Goal: Information Seeking & Learning: Understand process/instructions

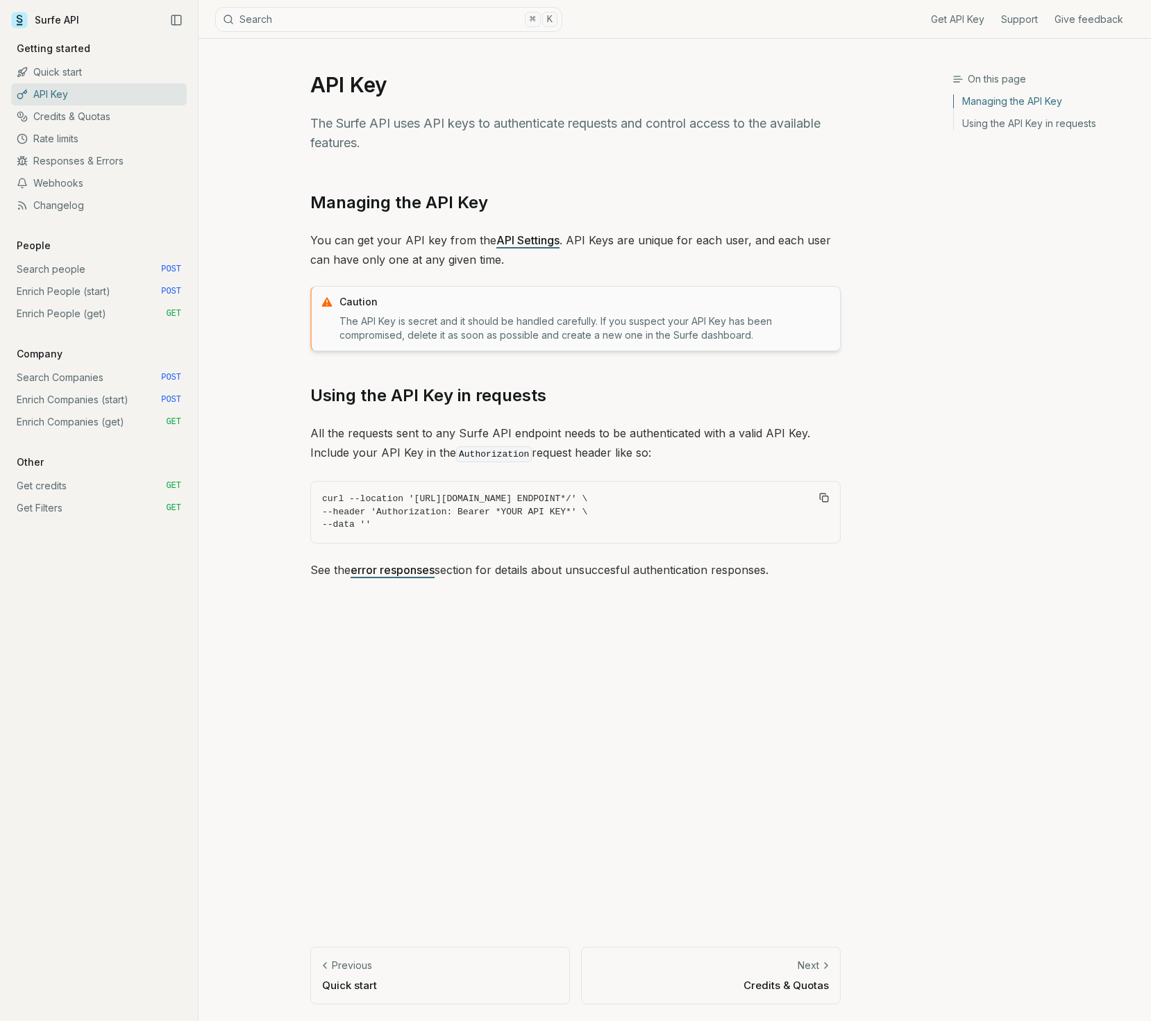
click at [525, 238] on link "API Settings" at bounding box center [527, 240] width 63 height 14
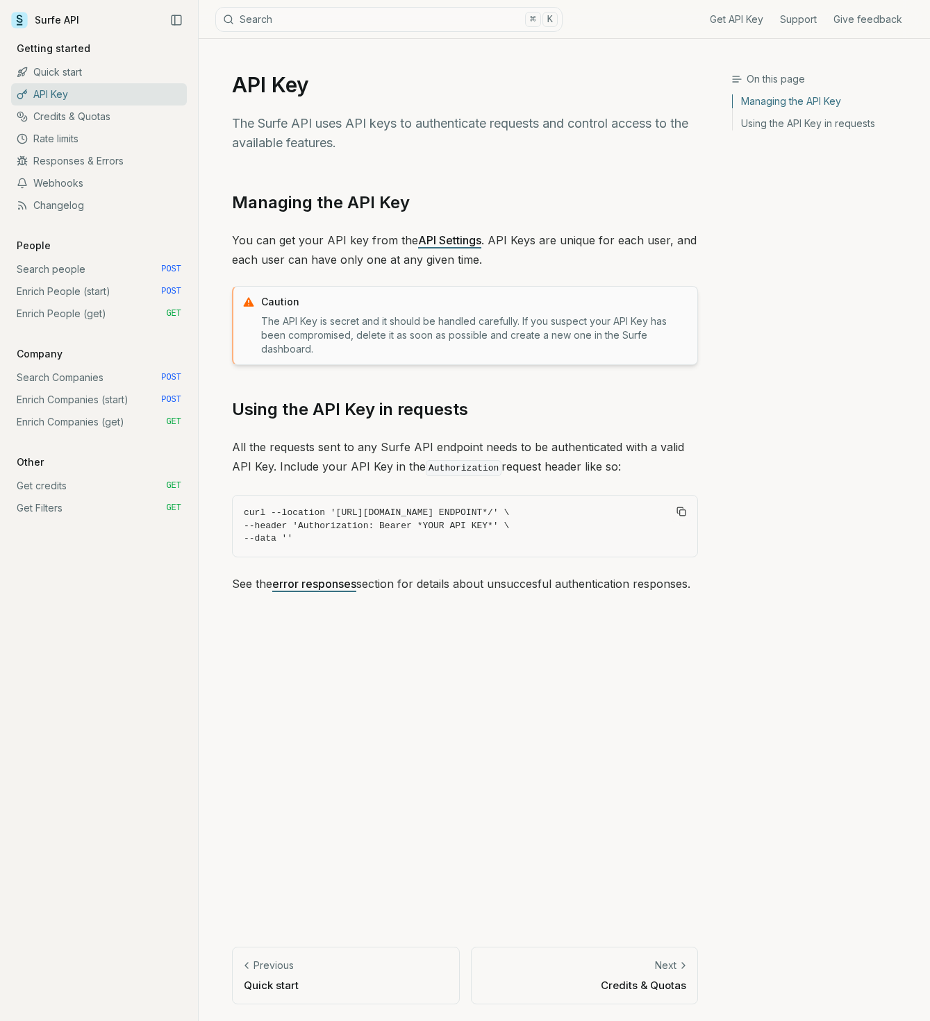
click at [69, 95] on link "API Key" at bounding box center [99, 94] width 176 height 22
click at [49, 23] on link "Surfe API" at bounding box center [45, 20] width 68 height 21
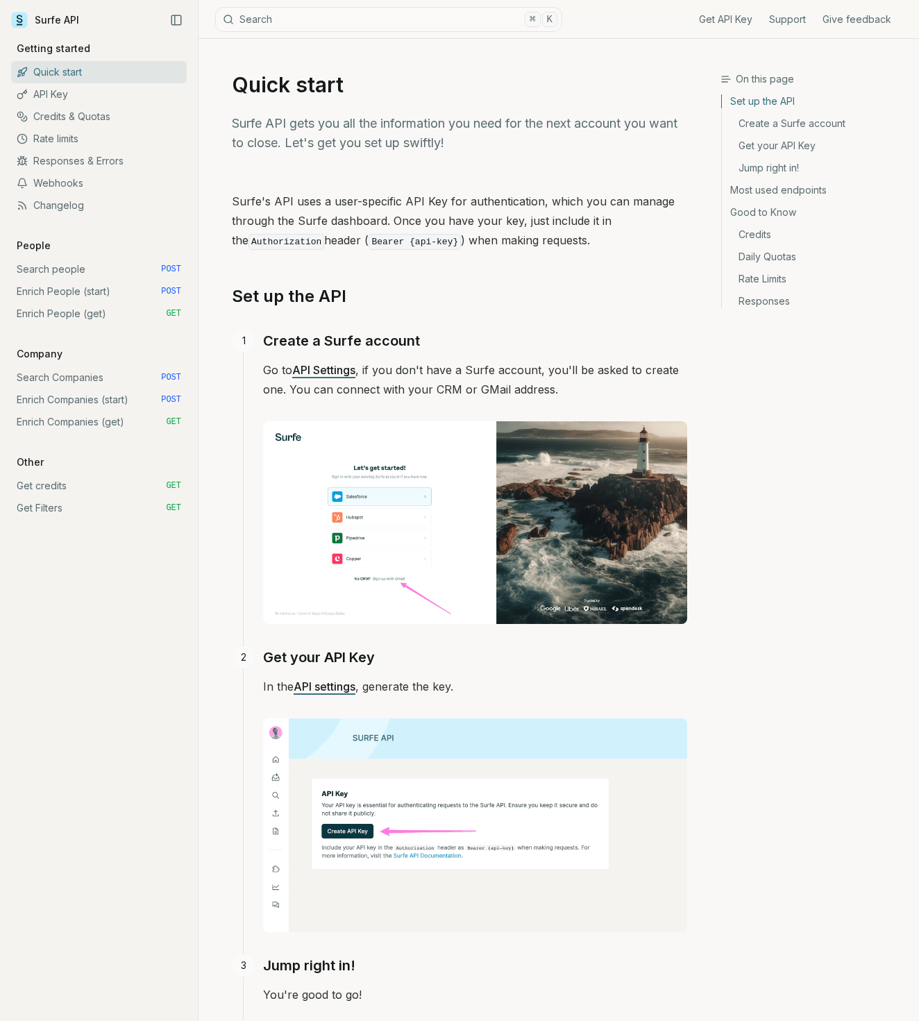
click at [42, 94] on link "API Key" at bounding box center [99, 94] width 176 height 22
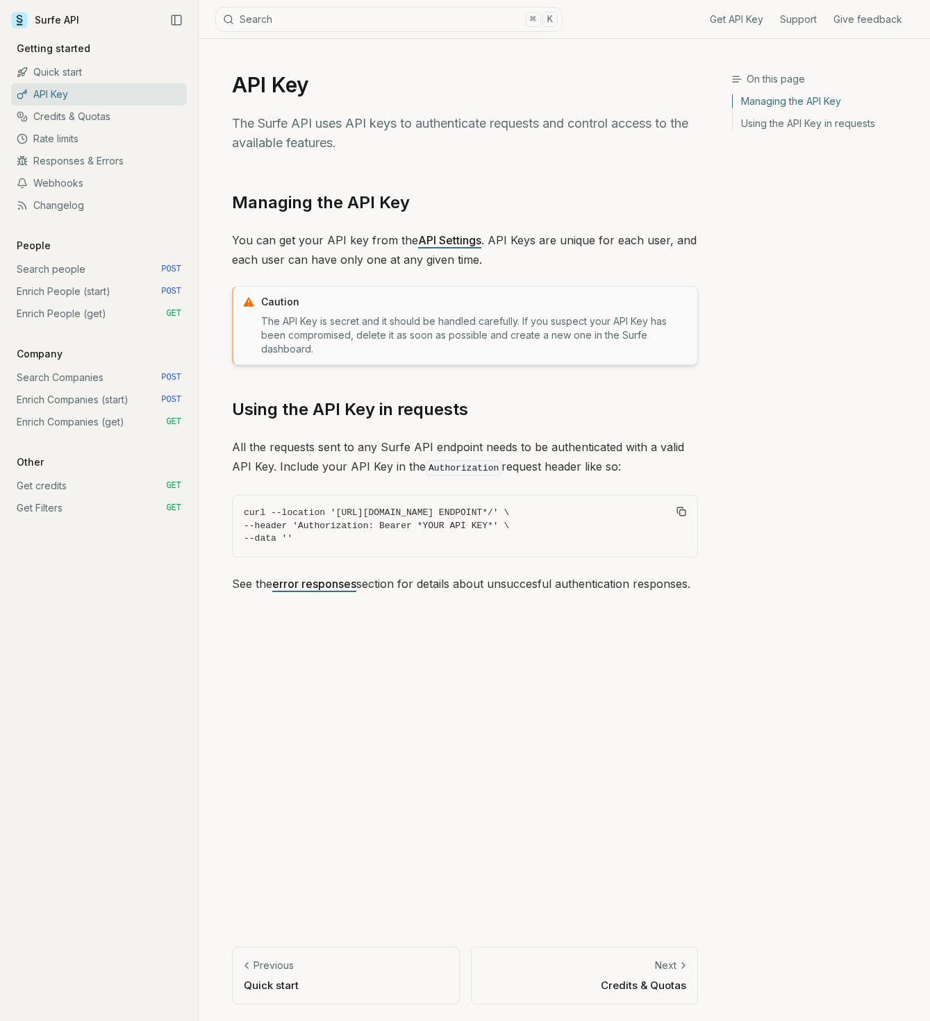
click at [432, 240] on link "API Settings" at bounding box center [449, 240] width 63 height 14
